Goal: Transaction & Acquisition: Purchase product/service

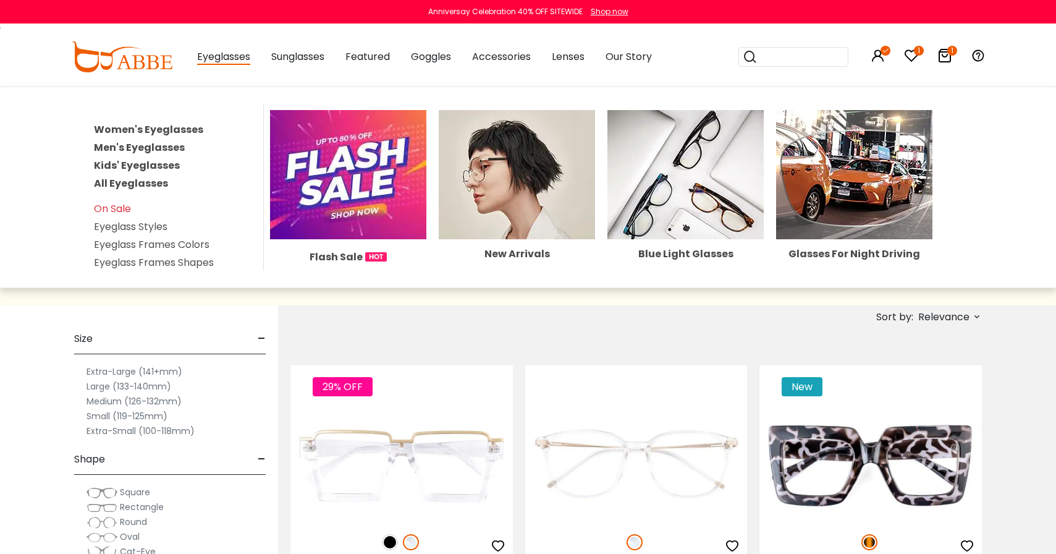
click at [161, 132] on link "Women's Eyeglasses" at bounding box center [148, 129] width 109 height 14
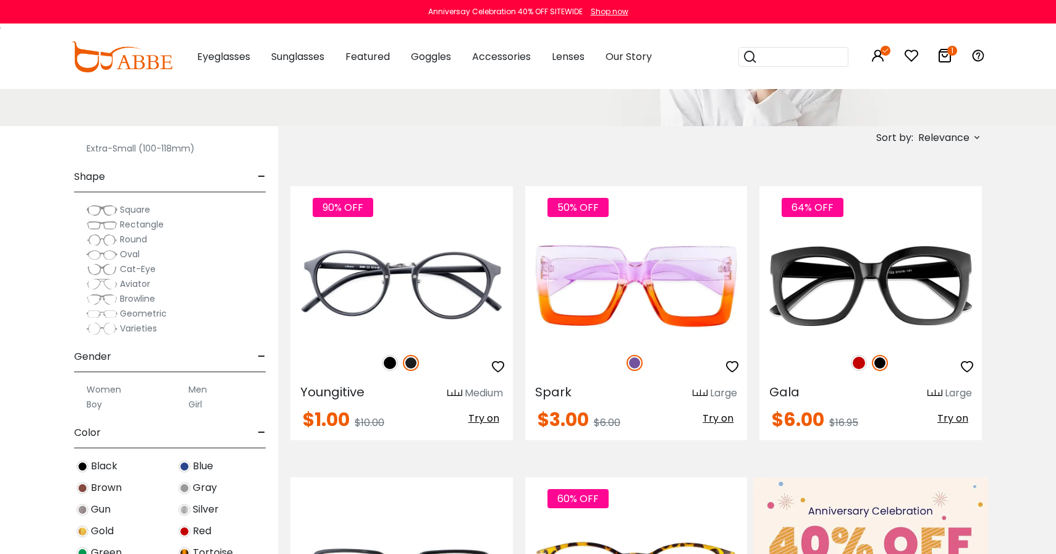
scroll to position [107, 0]
click at [108, 483] on span "Brown" at bounding box center [106, 483] width 31 height 15
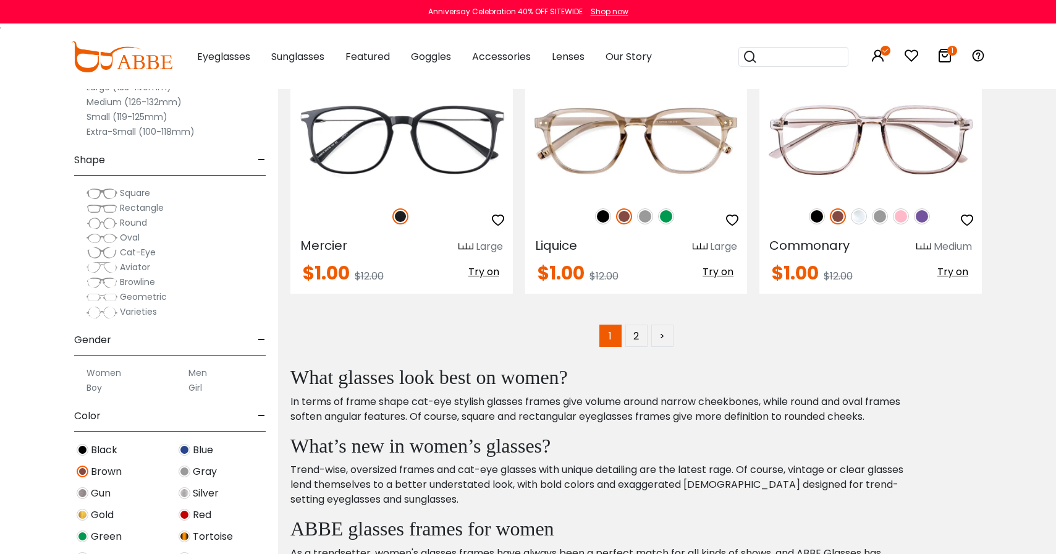
scroll to position [5913, 0]
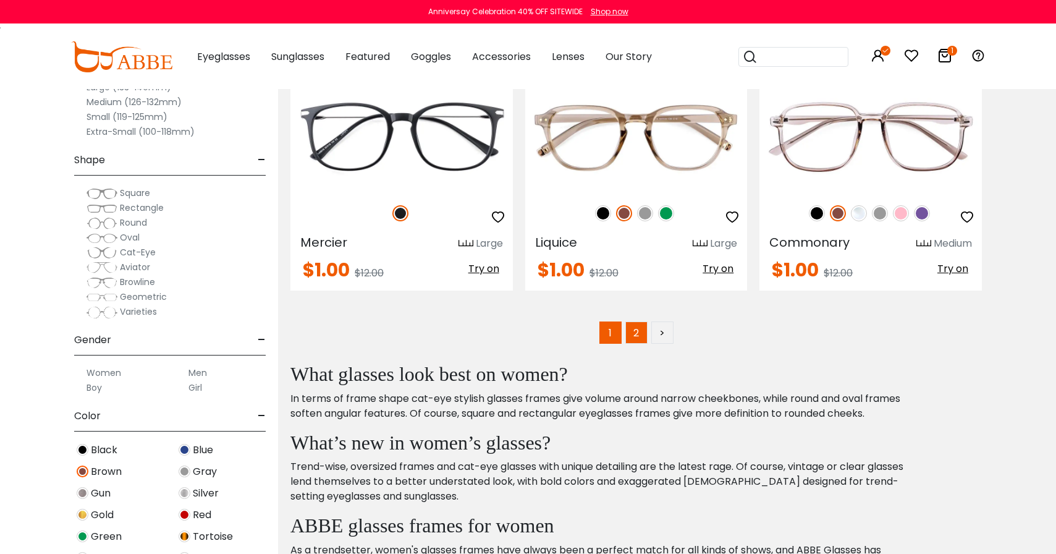
click at [638, 339] on link "2" at bounding box center [636, 332] width 22 height 22
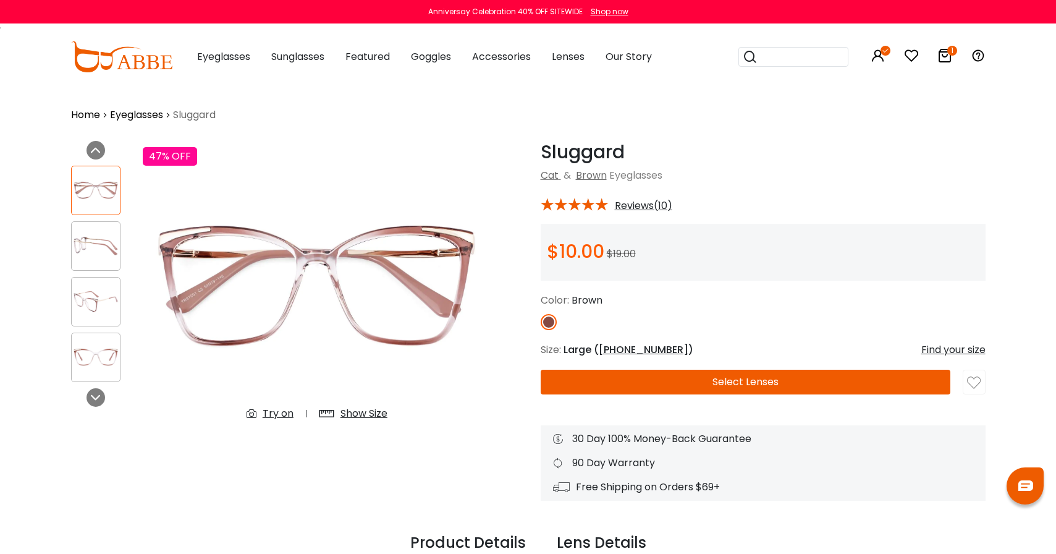
click at [272, 415] on div "Try on" at bounding box center [278, 413] width 31 height 15
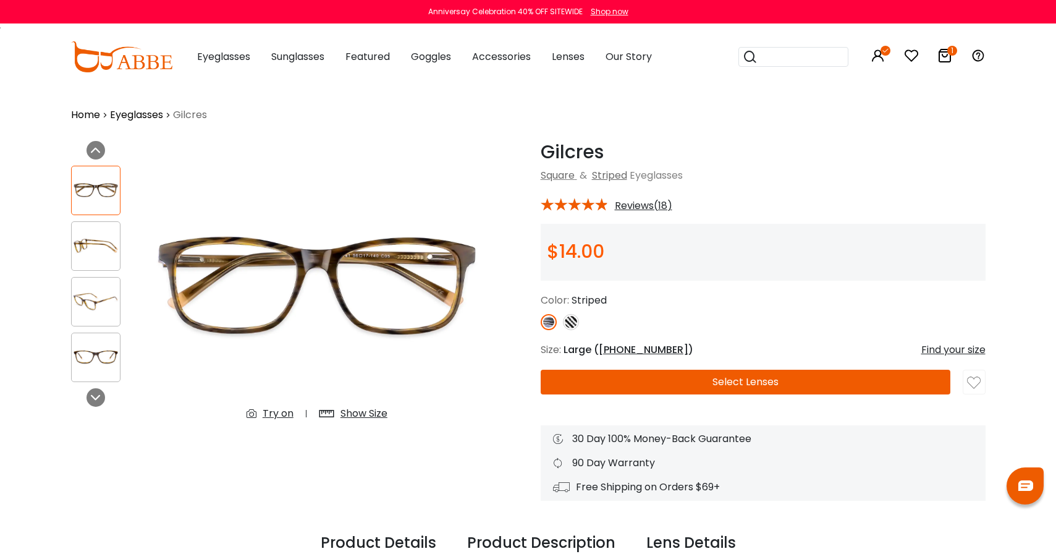
click at [277, 413] on div "Try on" at bounding box center [278, 413] width 31 height 15
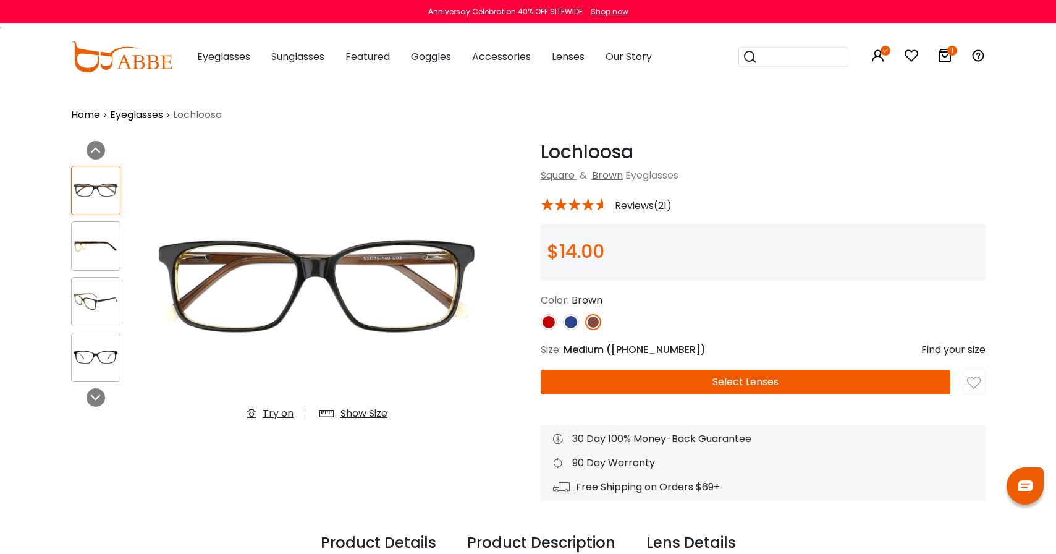
click at [279, 410] on div "Try on" at bounding box center [278, 413] width 31 height 15
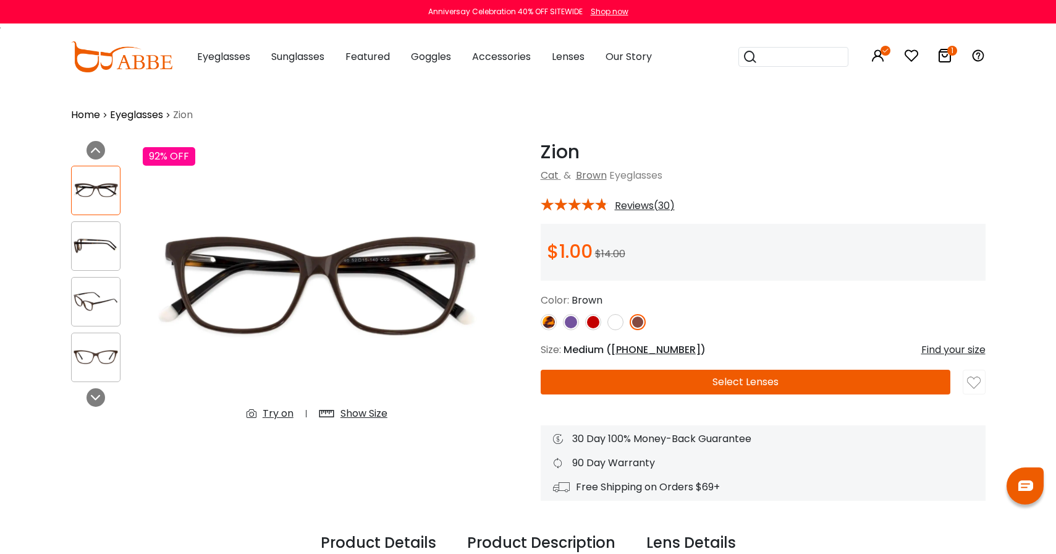
click at [282, 412] on div "Try on" at bounding box center [278, 413] width 31 height 15
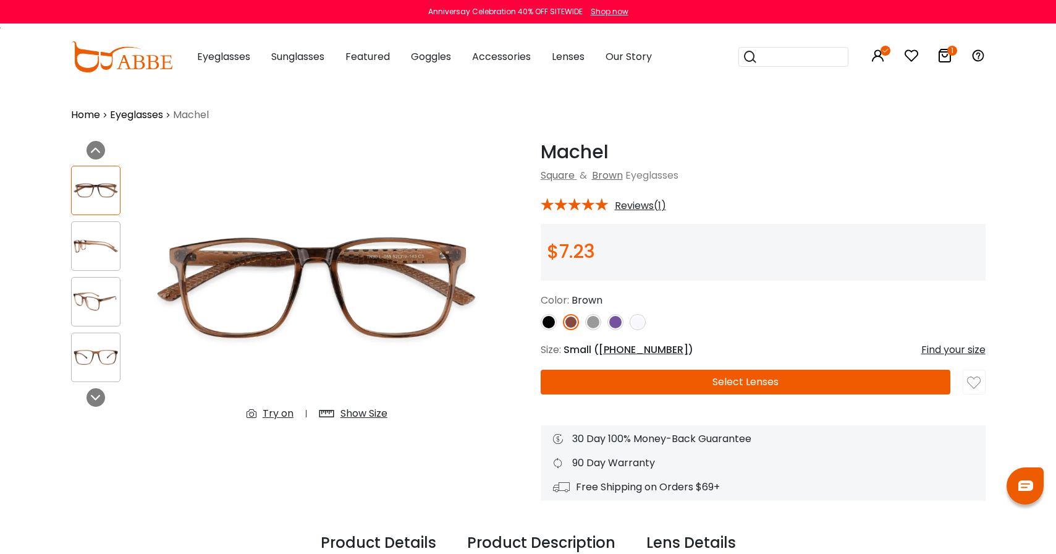
click at [281, 409] on div "Try on" at bounding box center [278, 413] width 31 height 15
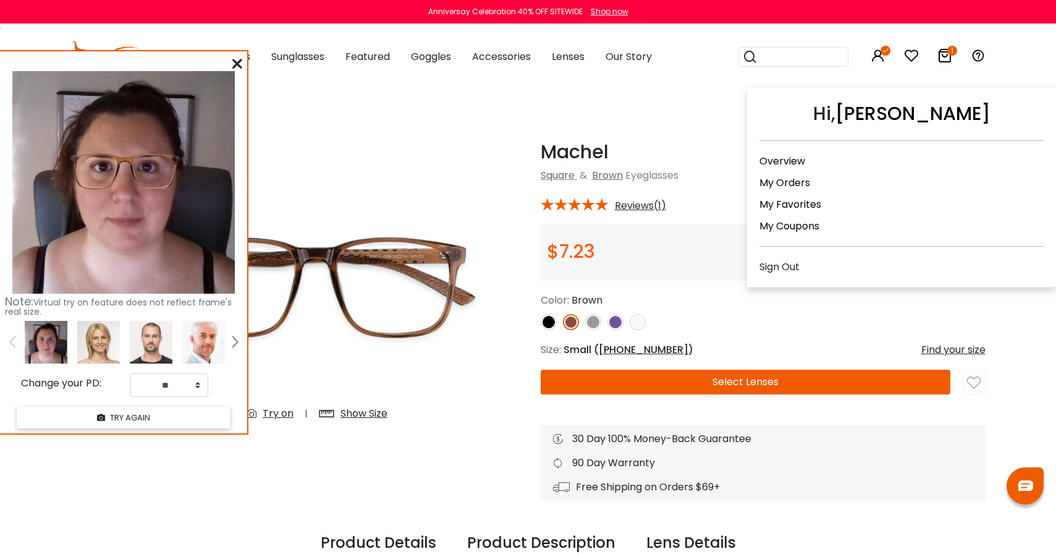
click at [883, 51] on icon at bounding box center [886, 51] width 10 height 10
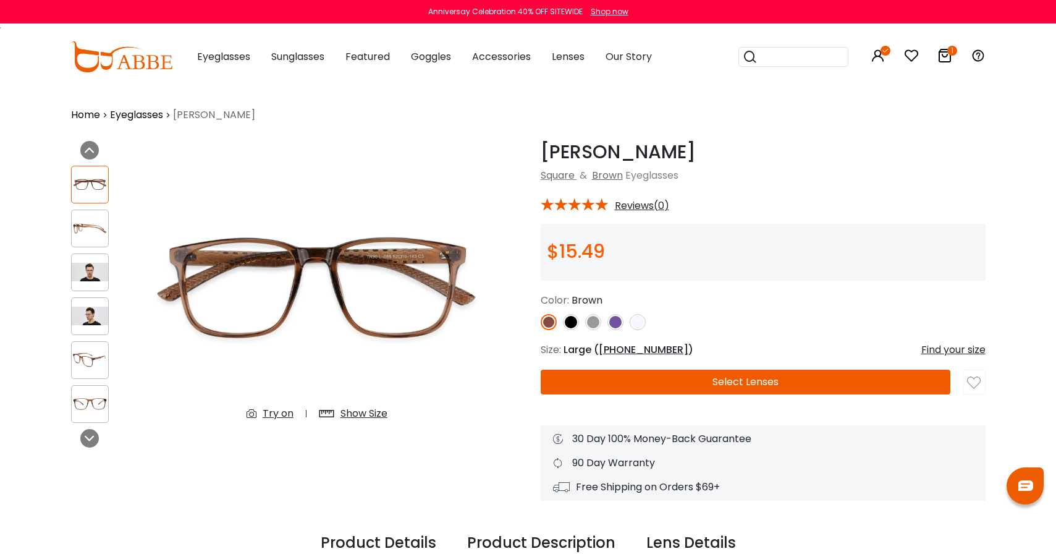
click at [282, 415] on div "Try on" at bounding box center [278, 413] width 31 height 15
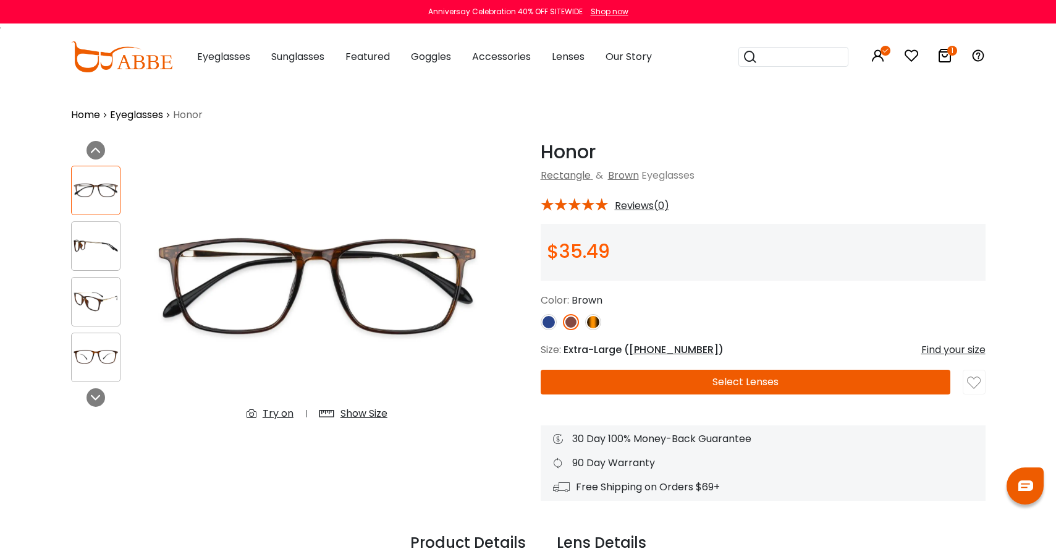
click at [280, 408] on div "Try on" at bounding box center [278, 413] width 31 height 15
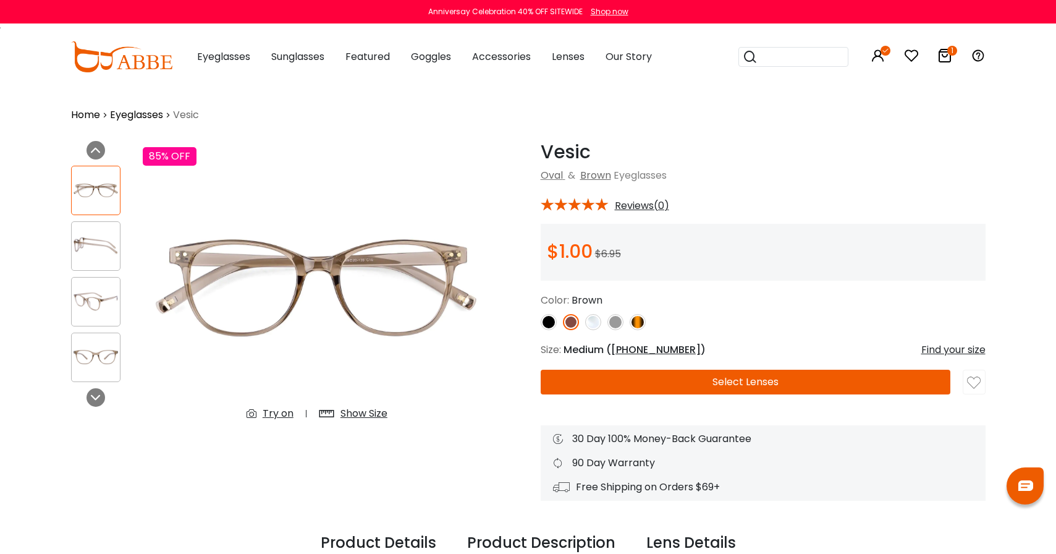
click at [268, 415] on div "Try on" at bounding box center [278, 413] width 31 height 15
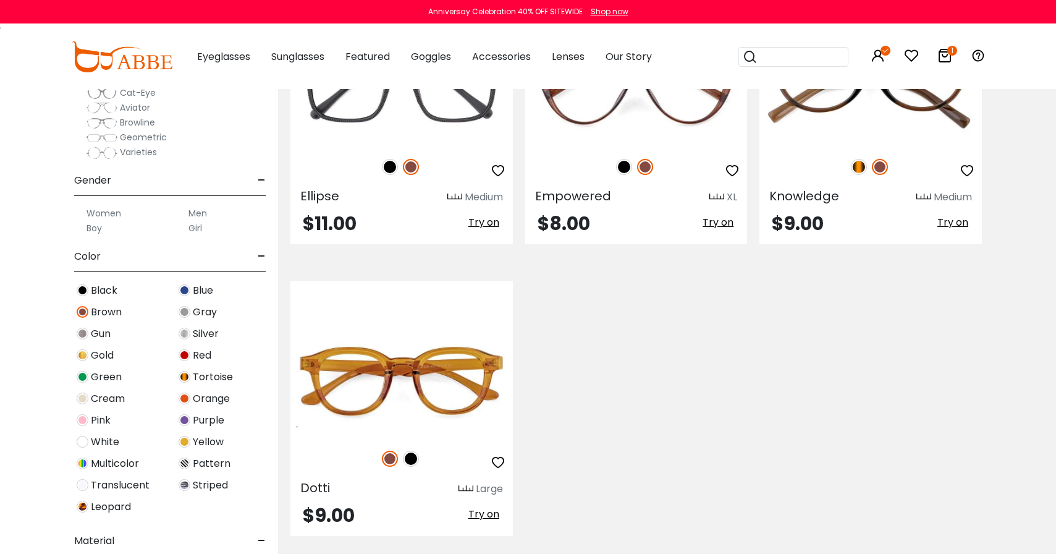
scroll to position [172, 0]
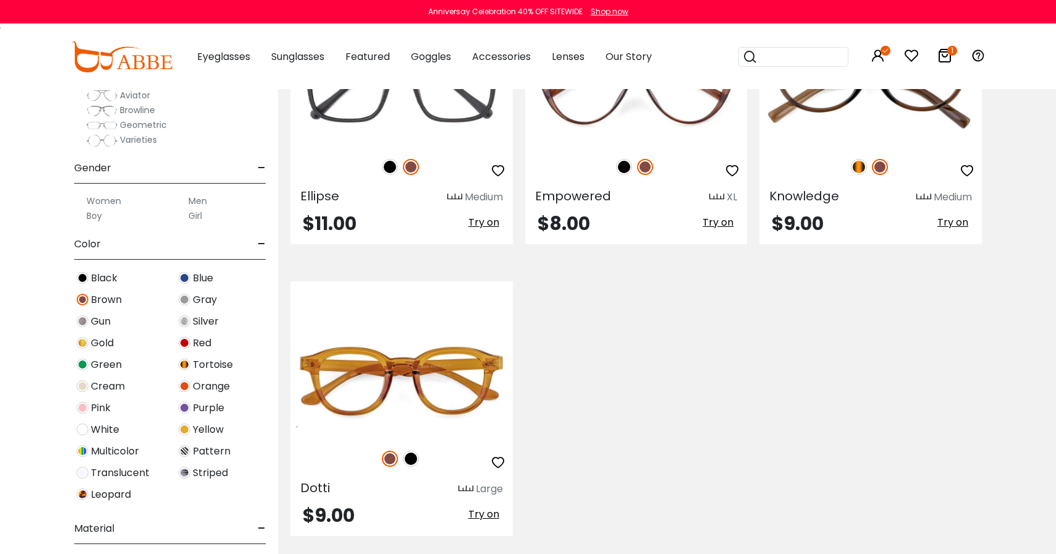
click at [82, 305] on img at bounding box center [83, 300] width 12 height 12
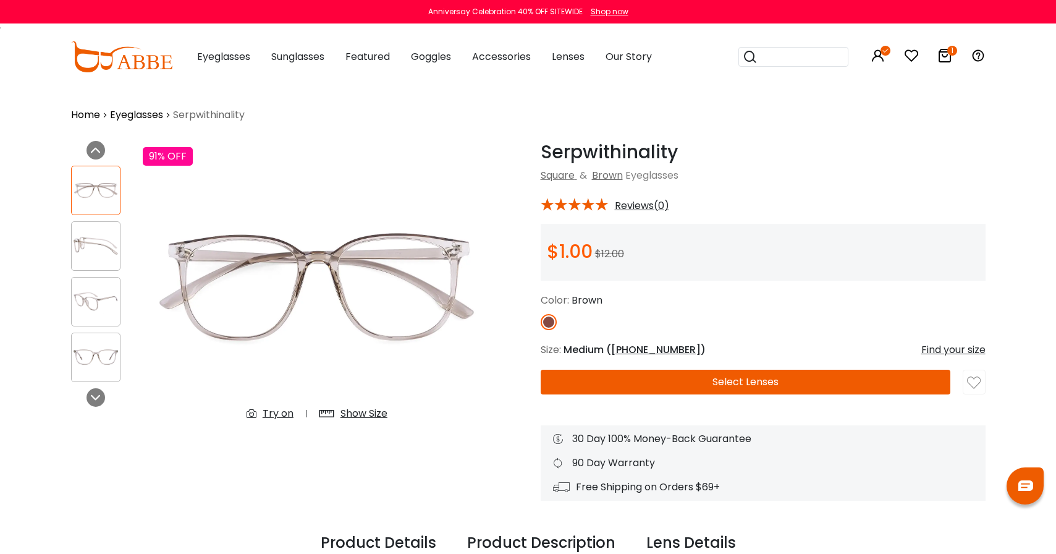
click at [278, 413] on div "Try on" at bounding box center [278, 413] width 31 height 15
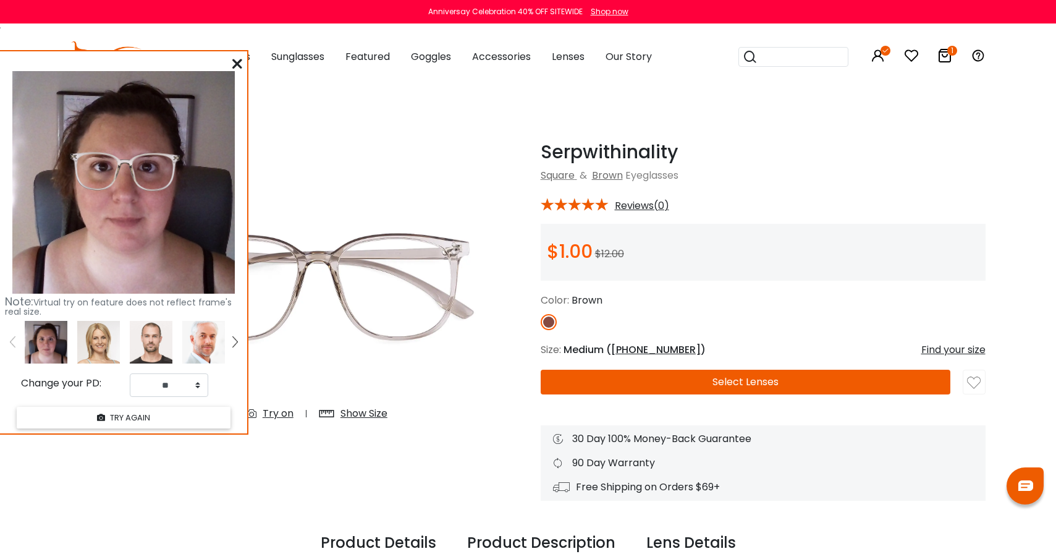
click at [780, 154] on h1 "Serpwithinality" at bounding box center [763, 152] width 445 height 22
click at [232, 62] on icon at bounding box center [237, 64] width 10 height 10
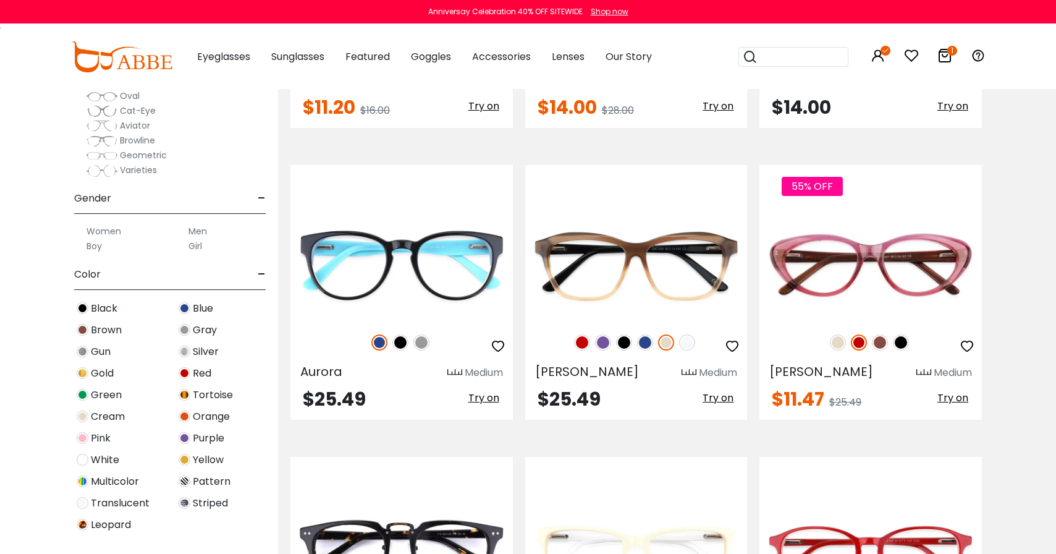
scroll to position [118, 0]
click at [83, 500] on img at bounding box center [83, 502] width 12 height 12
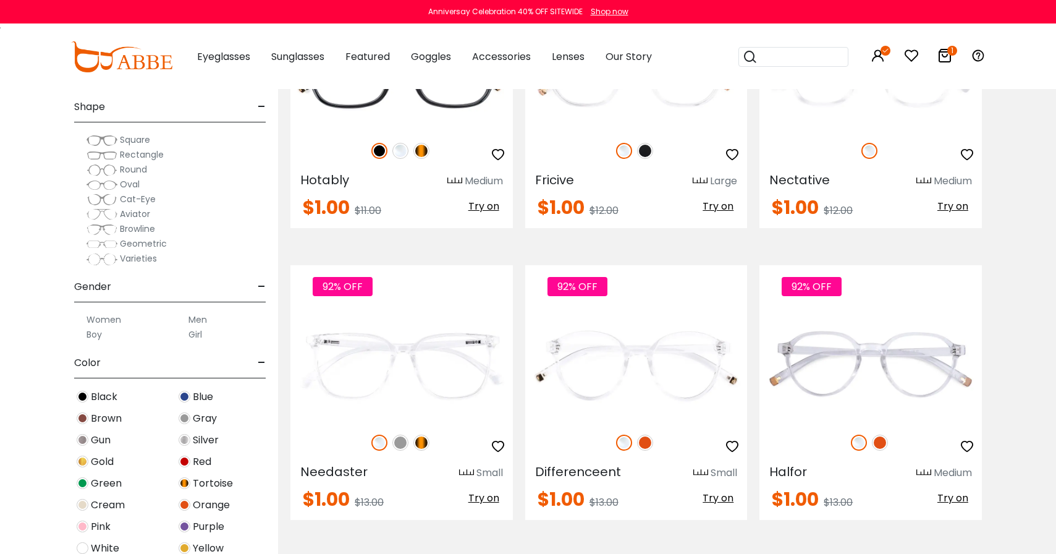
scroll to position [54, 0]
click at [111, 480] on span "Green" at bounding box center [106, 482] width 31 height 15
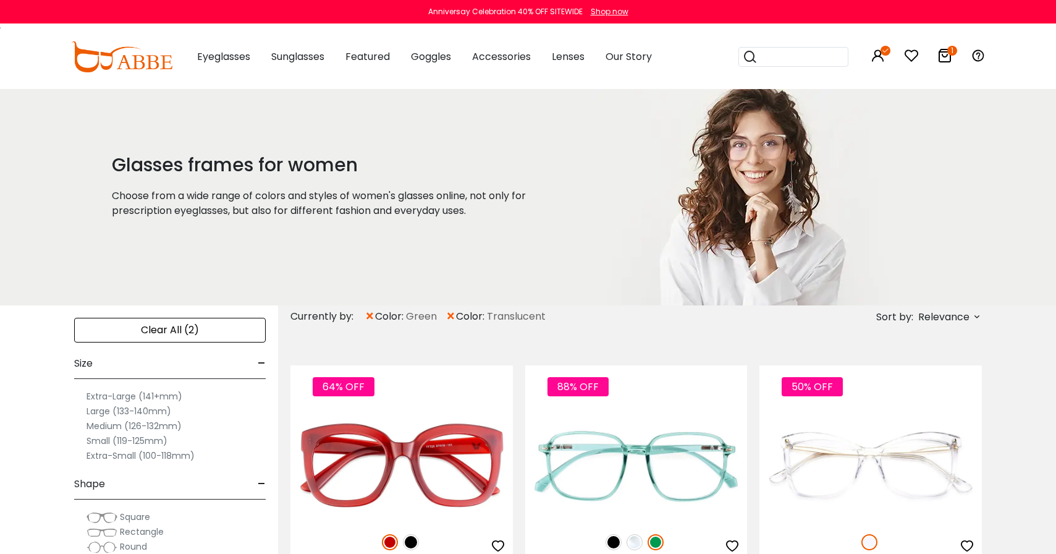
click at [442, 313] on div "× color: Green × color: Translucent" at bounding box center [458, 316] width 187 height 22
click at [451, 314] on span "×" at bounding box center [451, 316] width 11 height 22
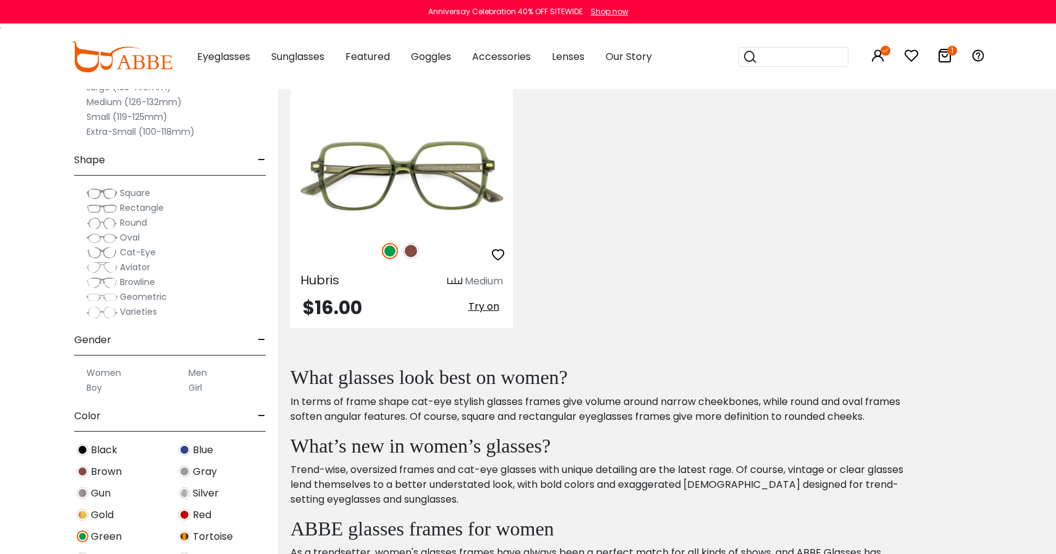
scroll to position [4419, 0]
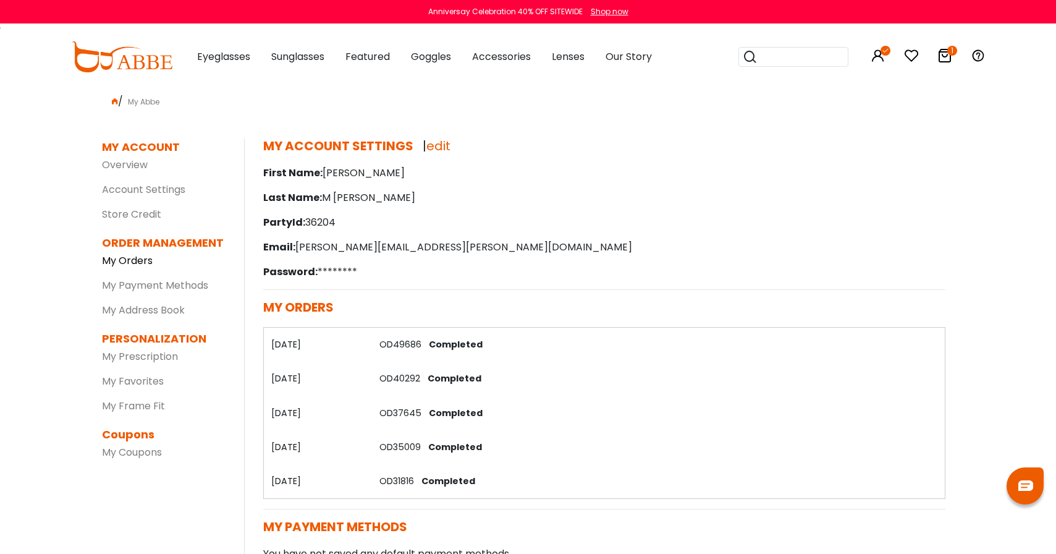
click at [130, 258] on link "My Orders" at bounding box center [127, 260] width 51 height 14
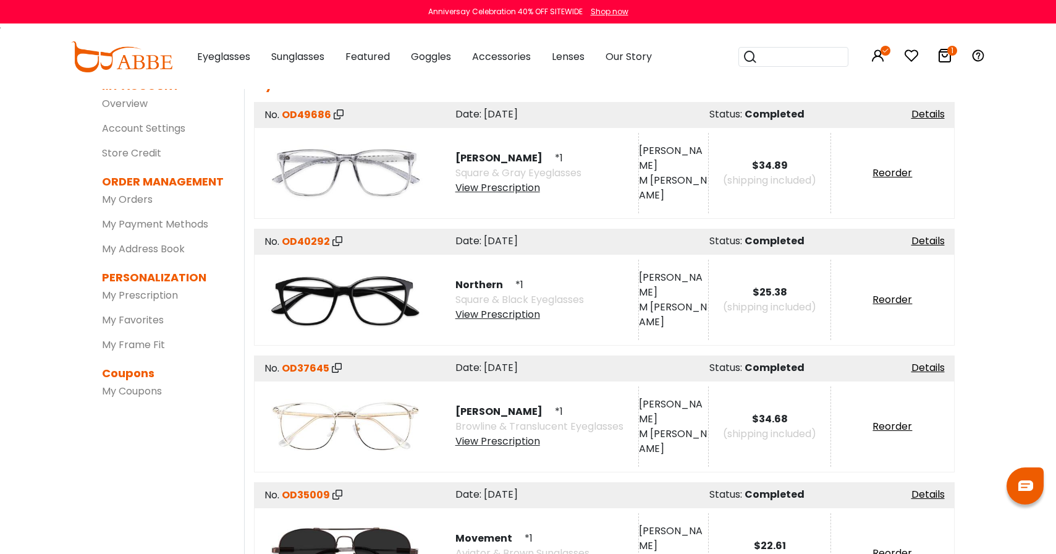
scroll to position [43, 0]
